Goal: Task Accomplishment & Management: Complete application form

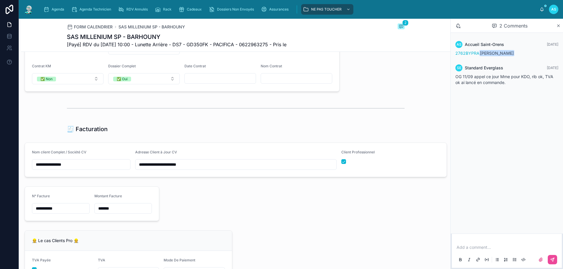
scroll to position [498, 0]
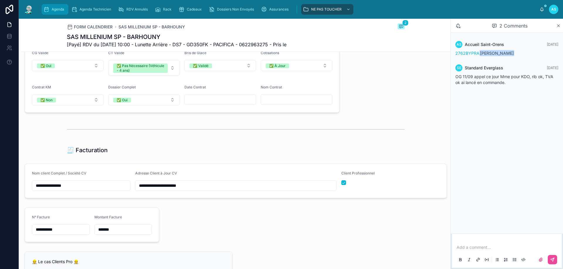
click at [48, 8] on icon "scrollable content" at bounding box center [46, 9] width 6 height 6
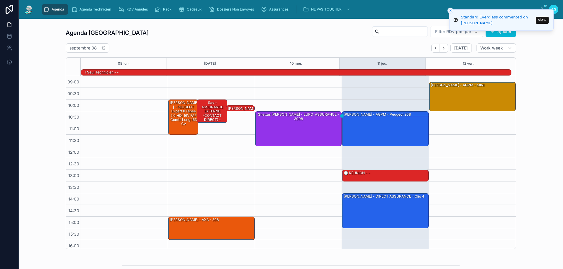
click at [544, 17] on button "View" at bounding box center [542, 20] width 13 height 7
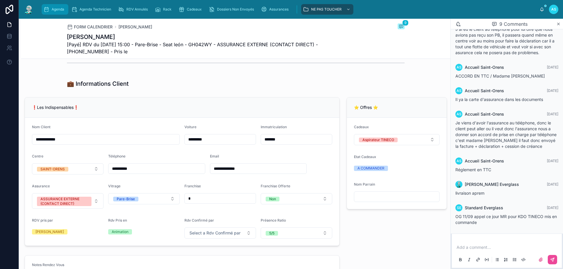
scroll to position [81, 0]
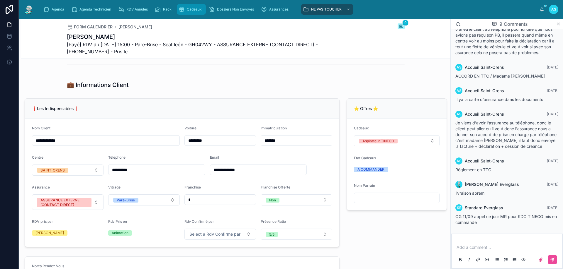
click at [201, 12] on div "Cadeaux" at bounding box center [192, 9] width 26 height 9
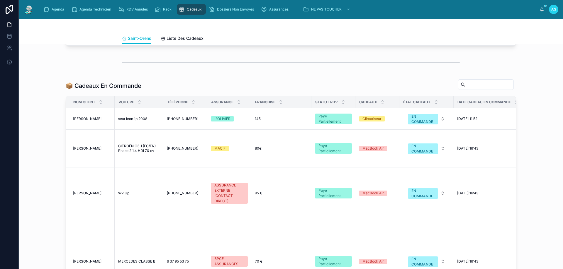
scroll to position [235, 0]
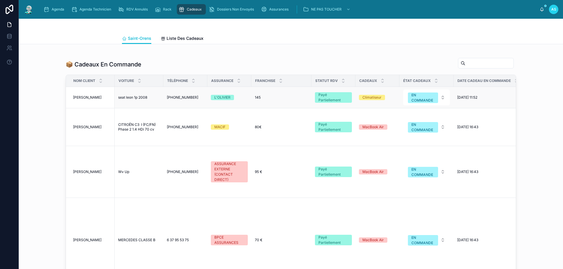
click at [127, 108] on td "seat leon 1p 2008 seat leon 1p 2008" at bounding box center [139, 97] width 49 height 21
click at [127, 100] on span "seat leon 1p 2008" at bounding box center [132, 97] width 29 height 5
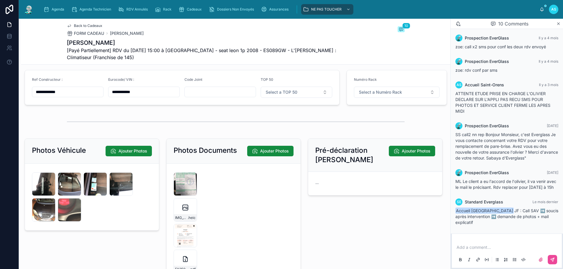
scroll to position [1174, 0]
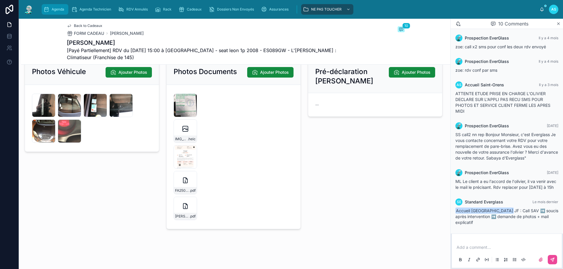
click at [47, 8] on icon "scrollable content" at bounding box center [46, 9] width 6 height 6
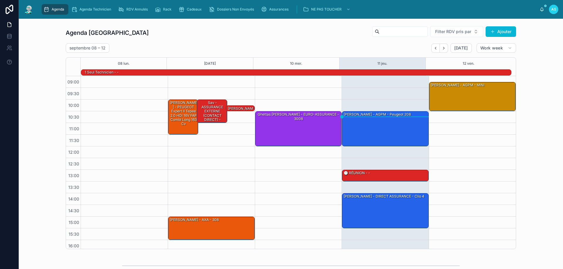
scroll to position [29, 0]
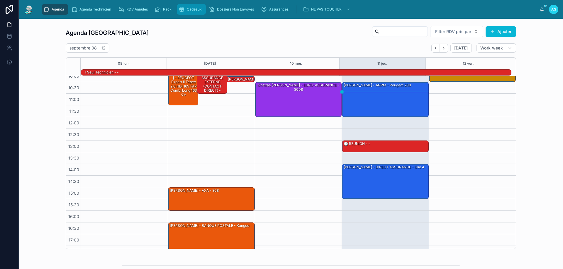
click at [185, 7] on div "Cadeaux" at bounding box center [192, 9] width 26 height 9
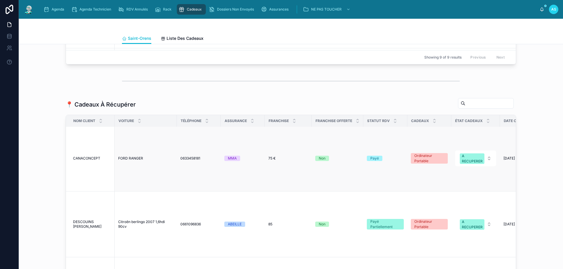
scroll to position [176, 0]
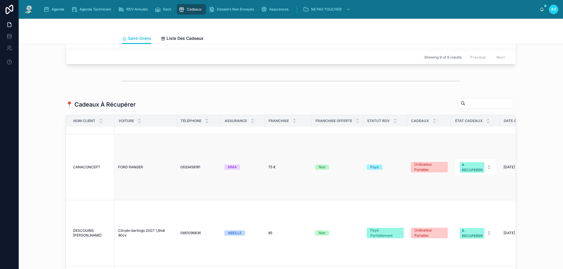
click at [92, 165] on span "CANACONCEPT" at bounding box center [86, 167] width 27 height 5
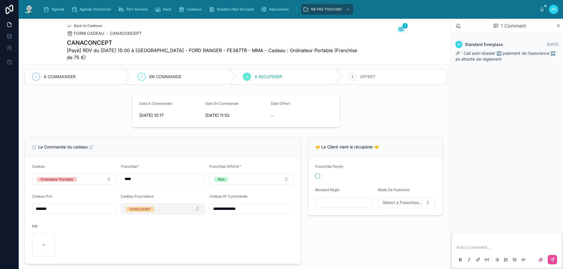
scroll to position [176, 0]
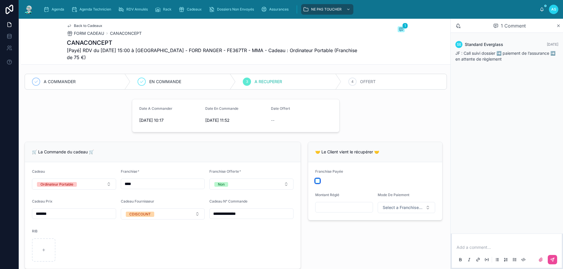
click at [315, 183] on button "button" at bounding box center [317, 181] width 5 height 5
click at [328, 211] on input "text" at bounding box center [343, 207] width 57 height 8
type input "******"
click at [406, 211] on button "Select a Franchise Mode De Paiement" at bounding box center [407, 207] width 58 height 11
click at [393, 251] on div "Carte Bancaire" at bounding box center [385, 248] width 25 height 5
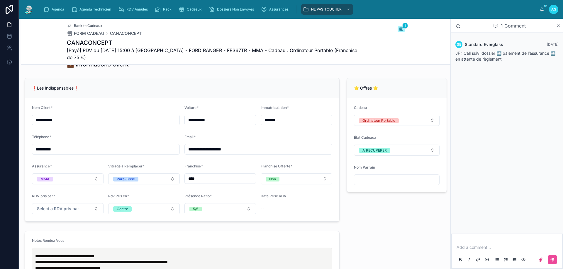
scroll to position [494, 0]
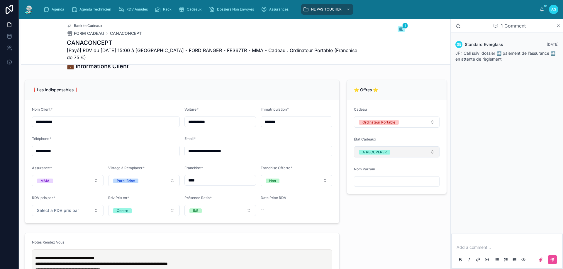
click at [393, 152] on button "A RECUPERER" at bounding box center [397, 152] width 86 height 11
click at [384, 207] on div "OFFERT" at bounding box center [393, 208] width 82 height 8
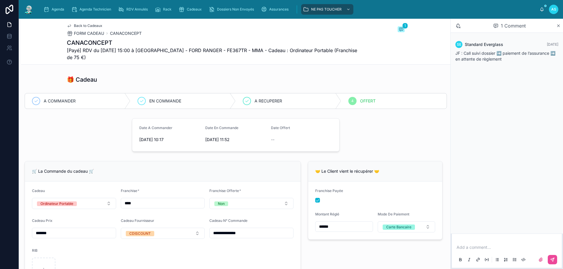
scroll to position [142, 0]
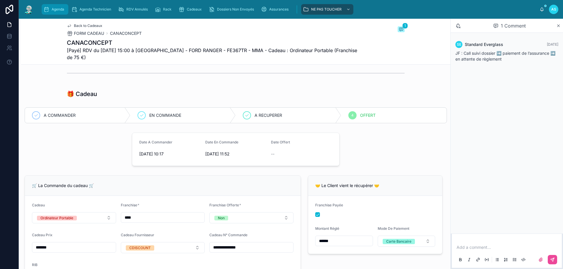
click at [51, 9] on div "Agenda" at bounding box center [54, 9] width 23 height 9
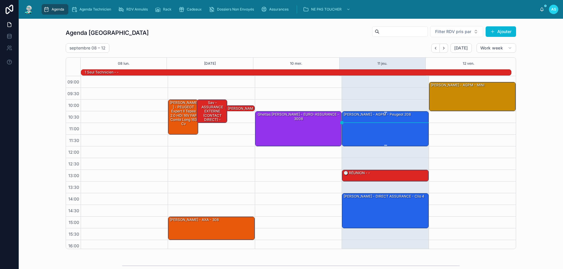
click at [370, 130] on div "[PERSON_NAME] - AGPM - peugeot 208" at bounding box center [385, 129] width 85 height 34
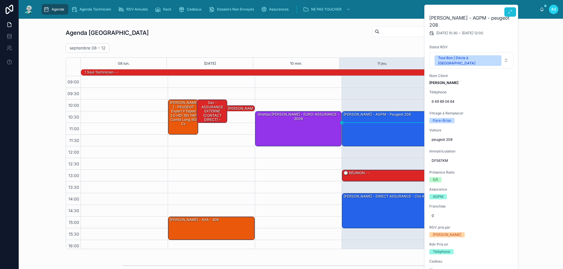
click at [509, 13] on icon at bounding box center [510, 12] width 5 height 5
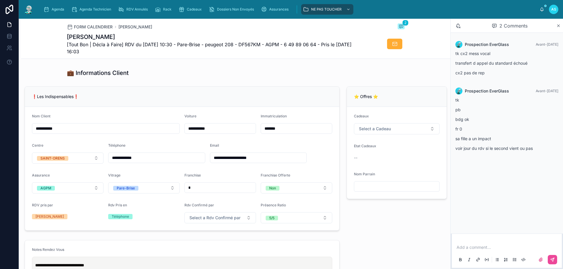
scroll to position [88, 0]
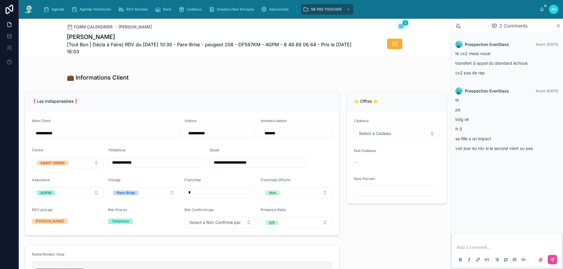
click at [384, 145] on form "Cadeaux Select a Cadeau Etat Cadeaux -- Nom Parrain" at bounding box center [397, 158] width 100 height 92
click at [383, 135] on span "Select a Cadeau" at bounding box center [375, 134] width 32 height 6
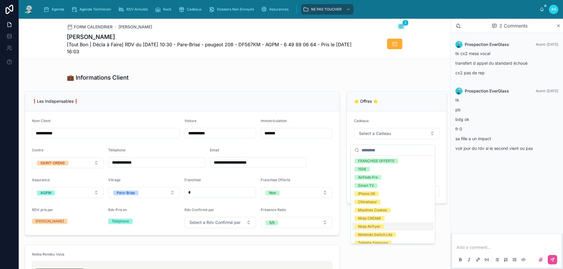
scroll to position [111, 0]
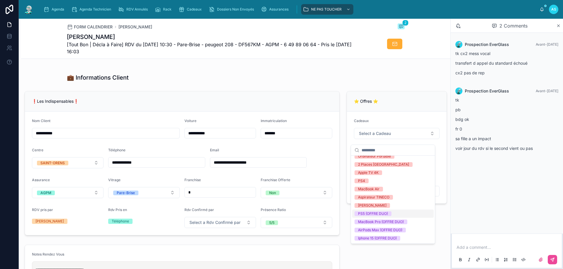
click at [376, 213] on div "PS5 (OFFRE DUO)" at bounding box center [373, 214] width 30 height 5
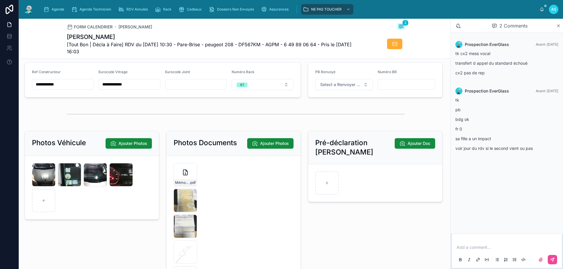
scroll to position [821, 0]
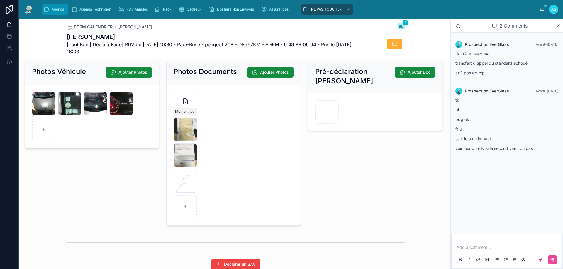
click at [50, 11] on div "Agenda" at bounding box center [54, 9] width 23 height 9
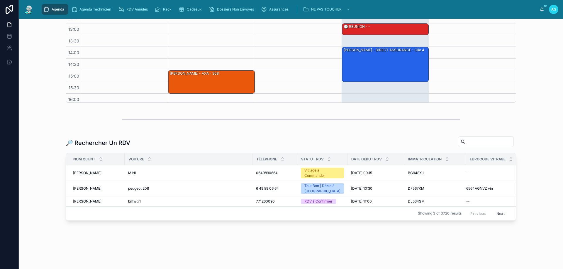
scroll to position [147, 0]
